Goal: Task Accomplishment & Management: Complete application form

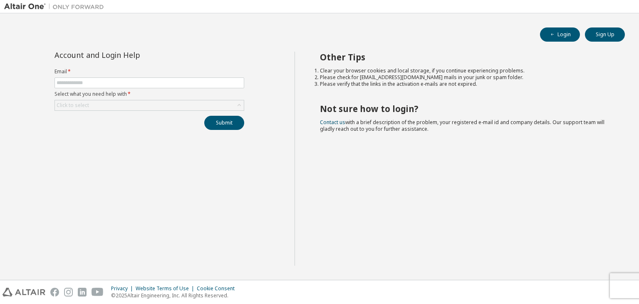
click at [206, 30] on div "Login Sign Up" at bounding box center [319, 34] width 610 height 14
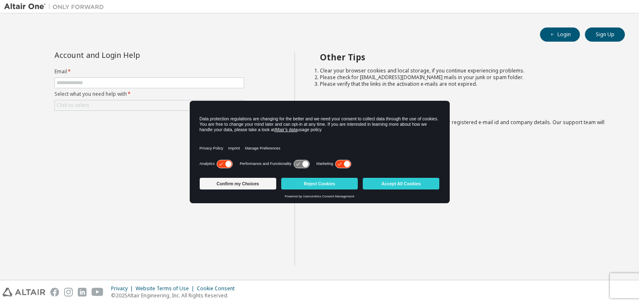
click at [185, 55] on div "Account and Login Help" at bounding box center [130, 55] width 152 height 7
click at [173, 82] on input "text" at bounding box center [149, 82] width 185 height 7
type input "**********"
click at [97, 123] on div "Submit" at bounding box center [149, 123] width 190 height 14
click at [97, 108] on div "Click to select" at bounding box center [149, 105] width 189 height 10
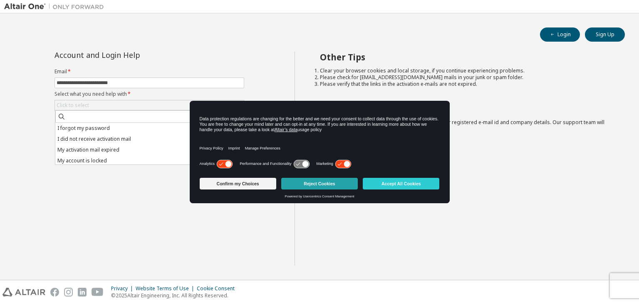
click at [350, 182] on button "Reject Cookies" at bounding box center [319, 184] width 77 height 12
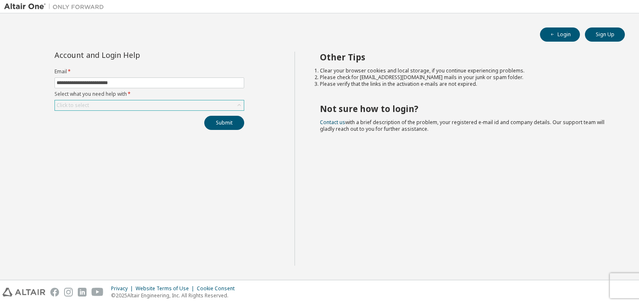
click at [186, 107] on div "Click to select" at bounding box center [149, 105] width 189 height 10
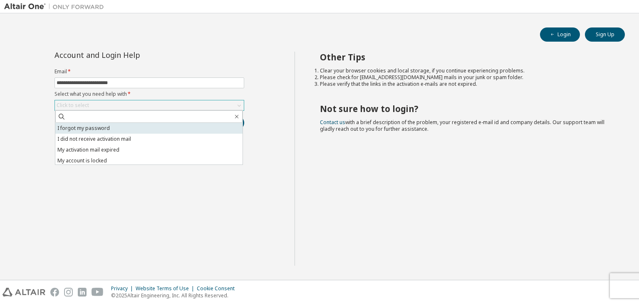
click at [145, 127] on li "I forgot my password" at bounding box center [148, 128] width 187 height 11
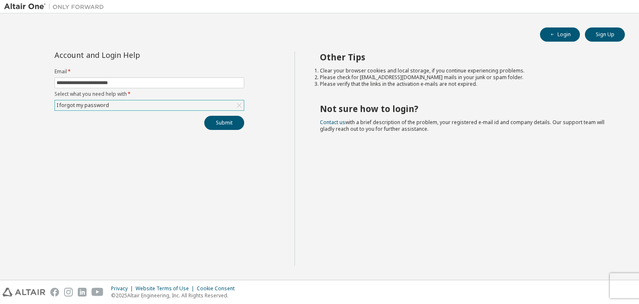
click at [219, 130] on div "**********" at bounding box center [149, 159] width 290 height 214
click at [219, 126] on button "Submit" at bounding box center [224, 123] width 40 height 14
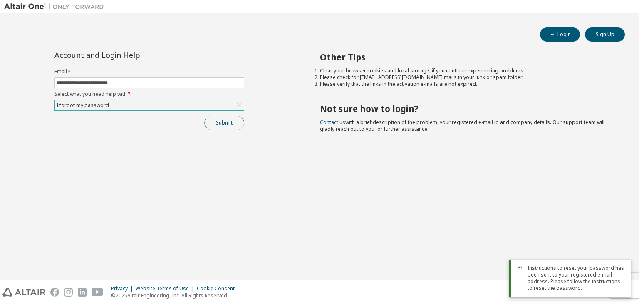
click at [230, 124] on button "Submit" at bounding box center [224, 123] width 40 height 14
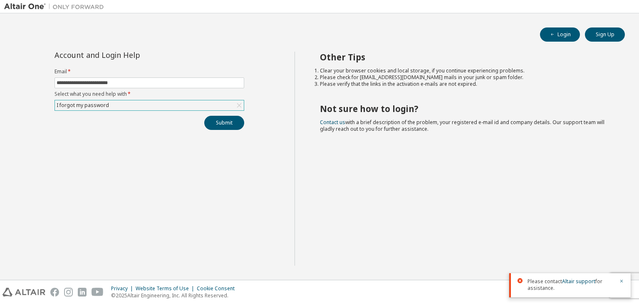
click at [276, 132] on div "**********" at bounding box center [149, 159] width 290 height 214
click at [230, 120] on button "Submit" at bounding box center [224, 123] width 40 height 14
click at [621, 281] on icon "button" at bounding box center [621, 280] width 5 height 5
click at [623, 279] on icon "button" at bounding box center [621, 280] width 5 height 5
drag, startPoint x: 628, startPoint y: 286, endPoint x: 600, endPoint y: 285, distance: 27.9
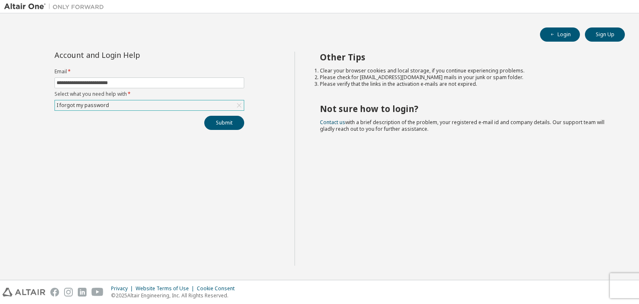
click at [600, 285] on div "Privacy Website Terms of Use Cookie Consent © 2025 Altair Engineering, Inc. All…" at bounding box center [319, 292] width 639 height 24
click at [610, 39] on button "Sign Up" at bounding box center [605, 34] width 40 height 14
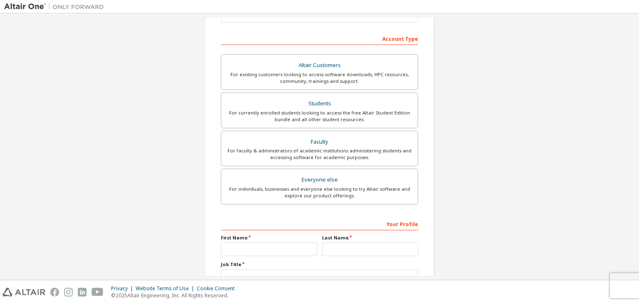
scroll to position [98, 0]
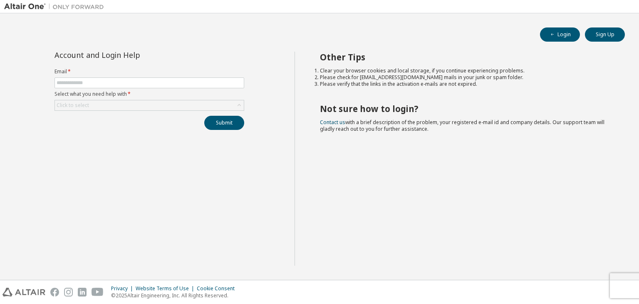
click at [258, 104] on div "Account and Login Help Email * Select what you need help with * Click to select…" at bounding box center [149, 159] width 290 height 214
click at [214, 85] on input "text" at bounding box center [149, 82] width 185 height 7
type input "**********"
click at [130, 106] on div "Click to select" at bounding box center [149, 105] width 189 height 10
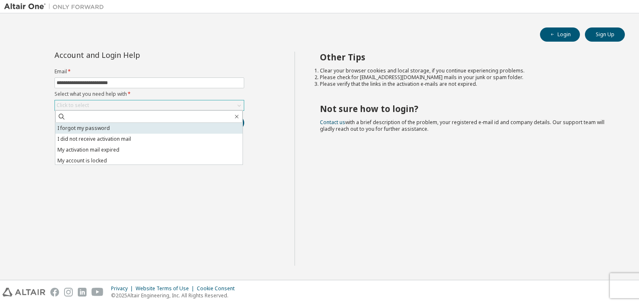
click at [129, 129] on li "I forgot my password" at bounding box center [148, 128] width 187 height 11
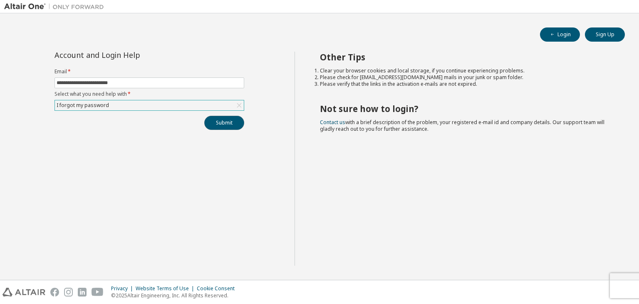
click at [227, 124] on button "Submit" at bounding box center [224, 123] width 40 height 14
click at [279, 140] on div "**********" at bounding box center [149, 159] width 290 height 214
click at [622, 281] on icon "button" at bounding box center [621, 280] width 5 height 5
click at [612, 39] on button "Sign Up" at bounding box center [605, 34] width 40 height 14
click at [255, 189] on div "Account and Login Help Email * Select what you need help with * Click to select…" at bounding box center [149, 159] width 290 height 214
